Goal: Find specific page/section

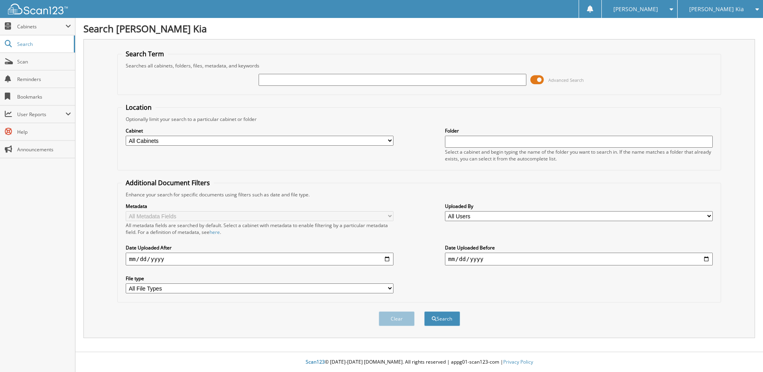
click at [339, 81] on input "text" at bounding box center [393, 80] width 268 height 12
type input "595544"
click at [424, 311] on button "Search" at bounding box center [442, 318] width 36 height 15
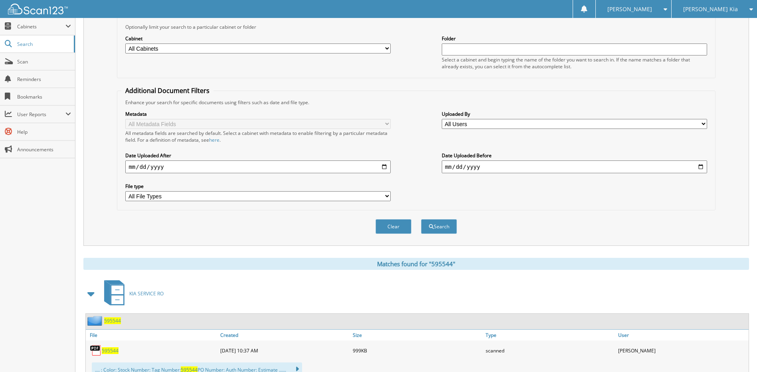
scroll to position [279, 0]
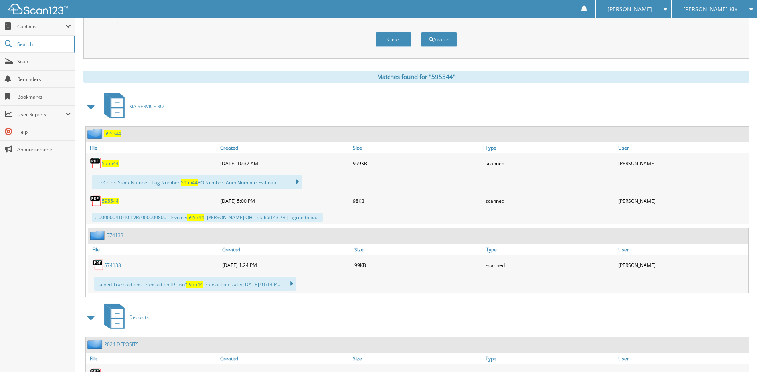
click at [114, 166] on span "595544" at bounding box center [110, 163] width 17 height 7
